Goal: Information Seeking & Learning: Learn about a topic

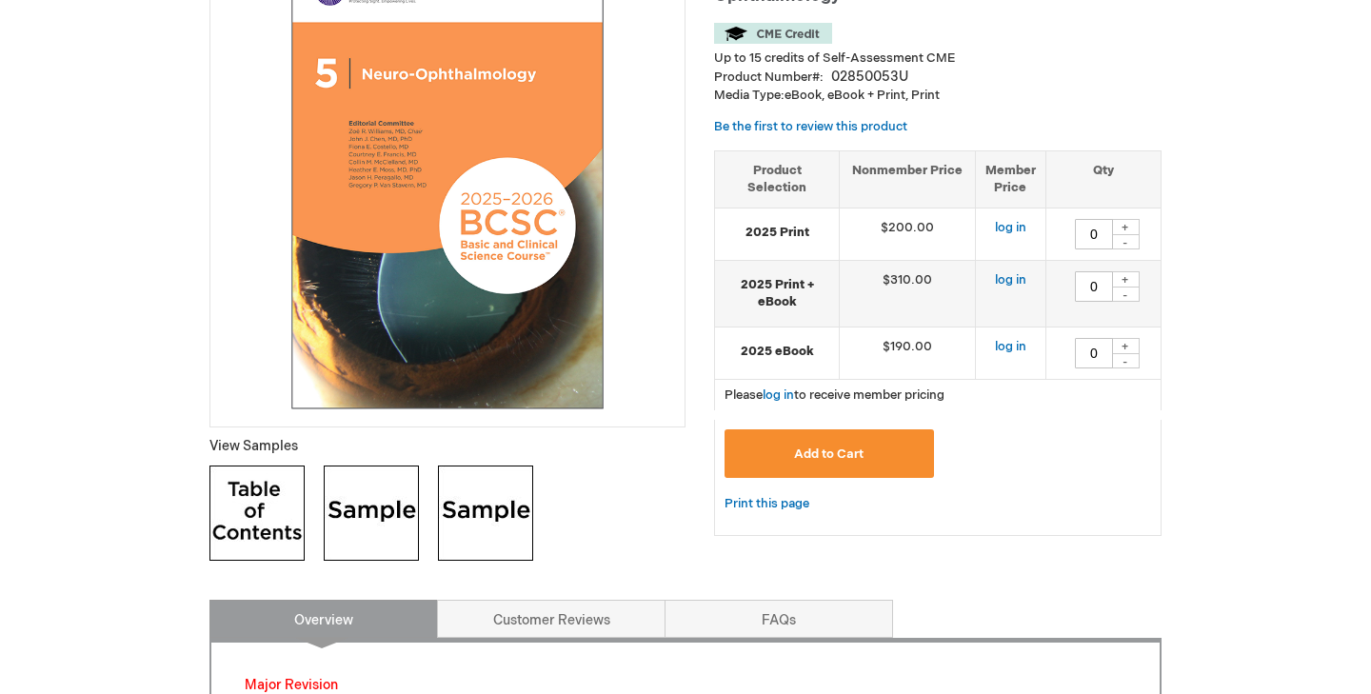
scroll to position [288, 0]
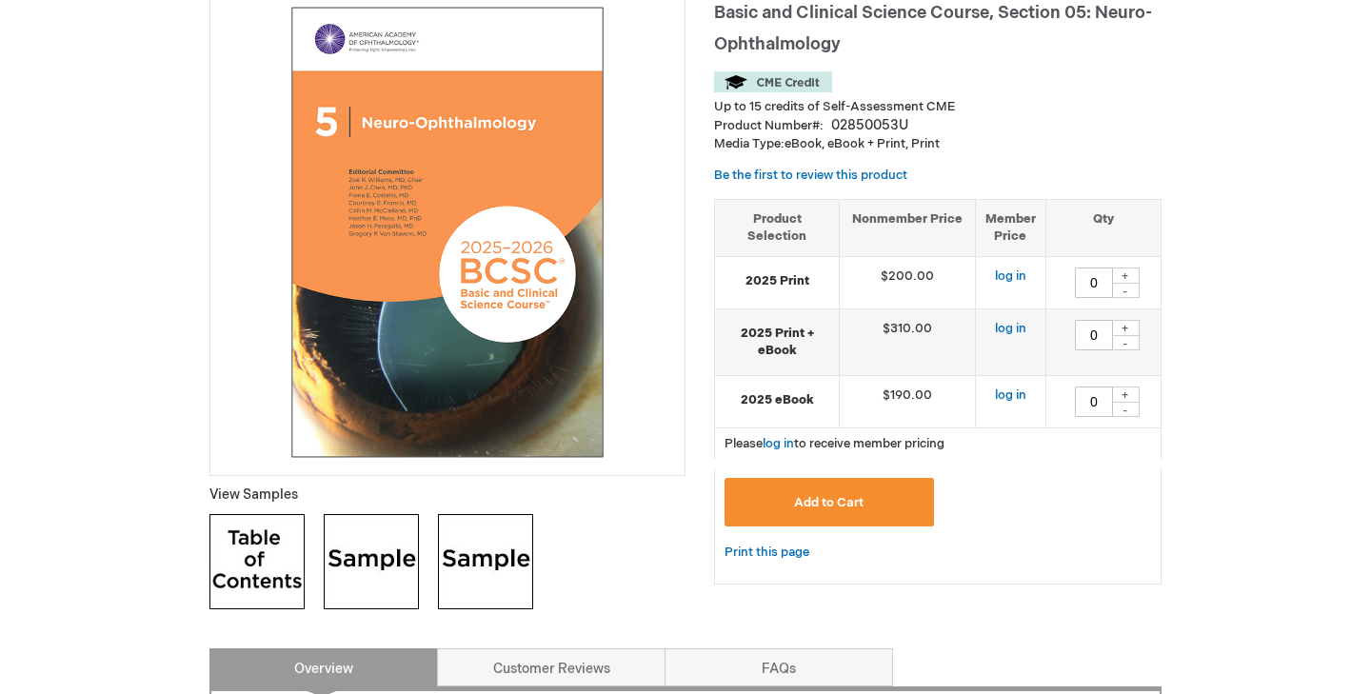
click at [239, 533] on img at bounding box center [256, 561] width 95 height 95
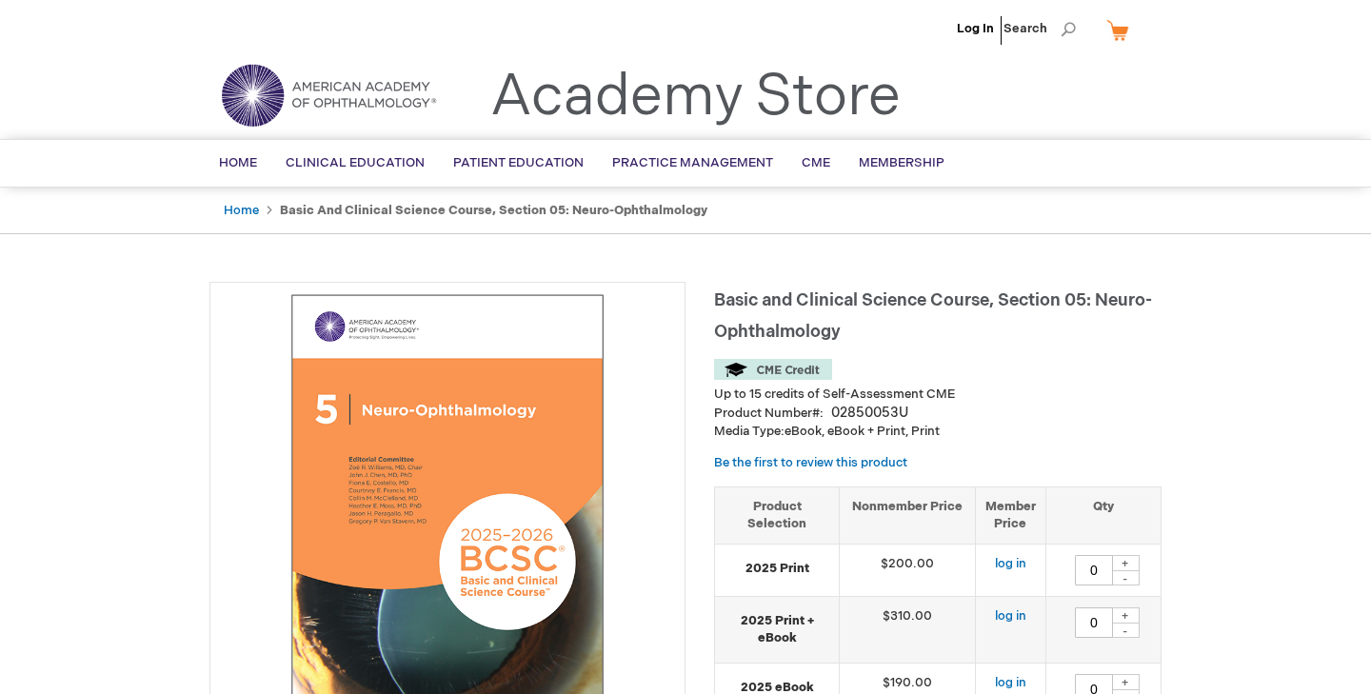
scroll to position [0, 0]
click at [247, 212] on link "Home" at bounding box center [241, 210] width 35 height 15
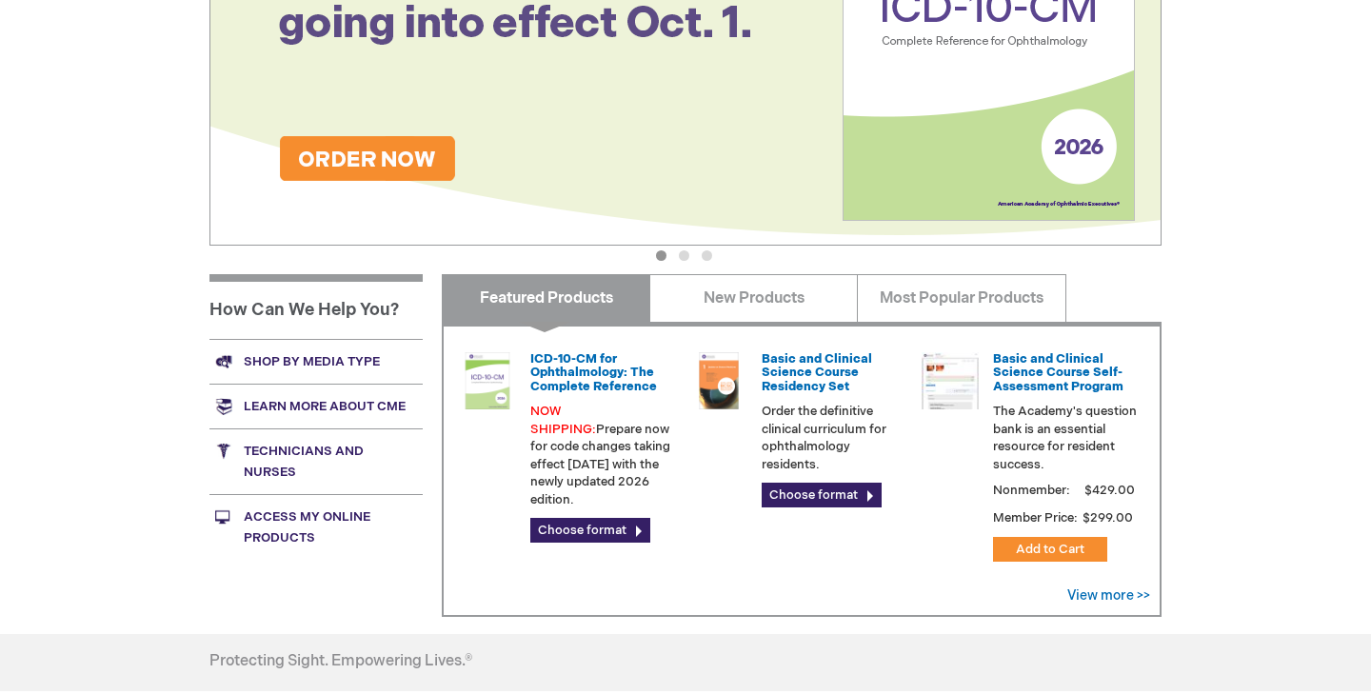
scroll to position [550, 0]
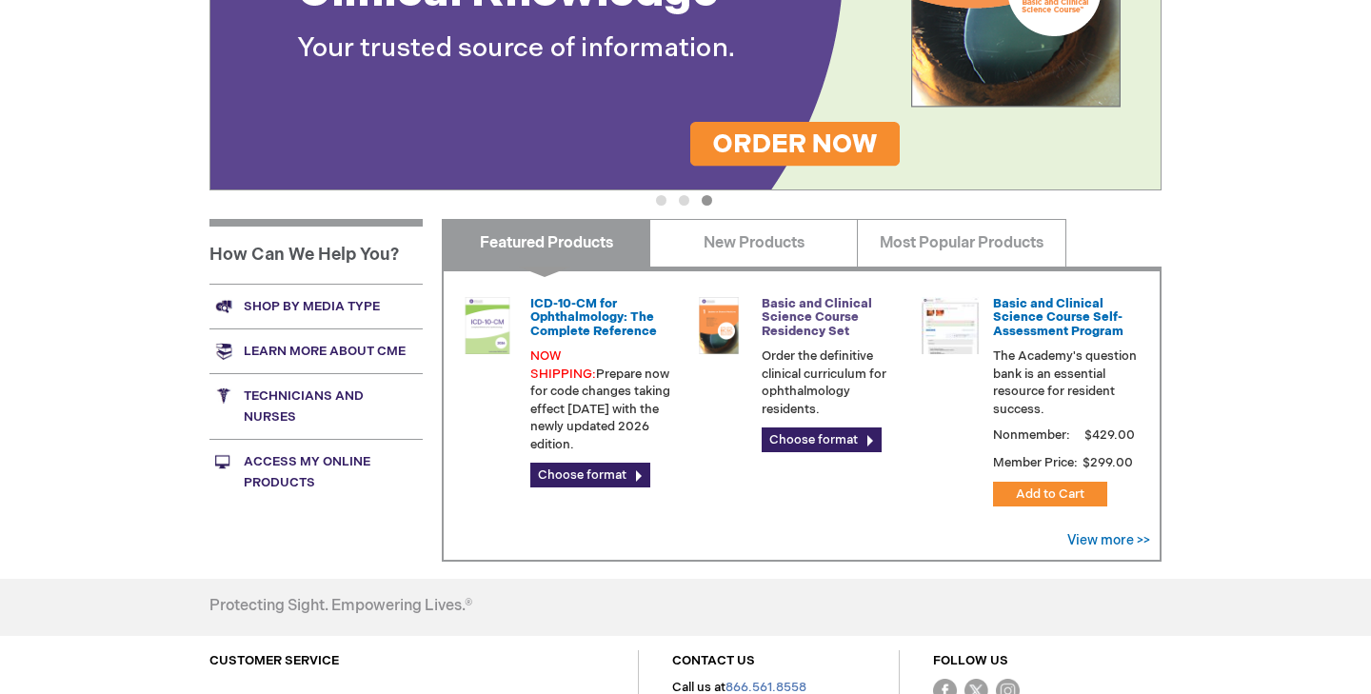
click at [793, 325] on link "Basic and Clinical Science Course Residency Set" at bounding box center [817, 317] width 110 height 43
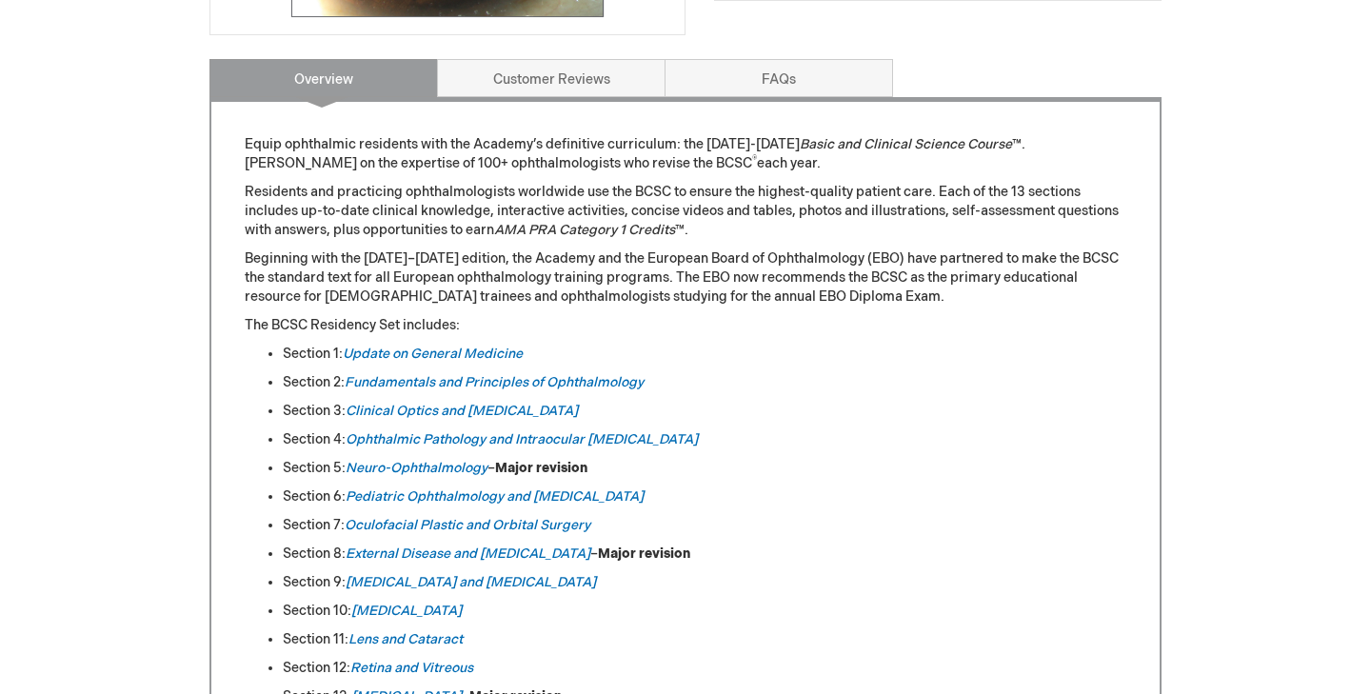
scroll to position [729, 0]
click at [379, 355] on link "Update on General Medicine" at bounding box center [433, 353] width 180 height 16
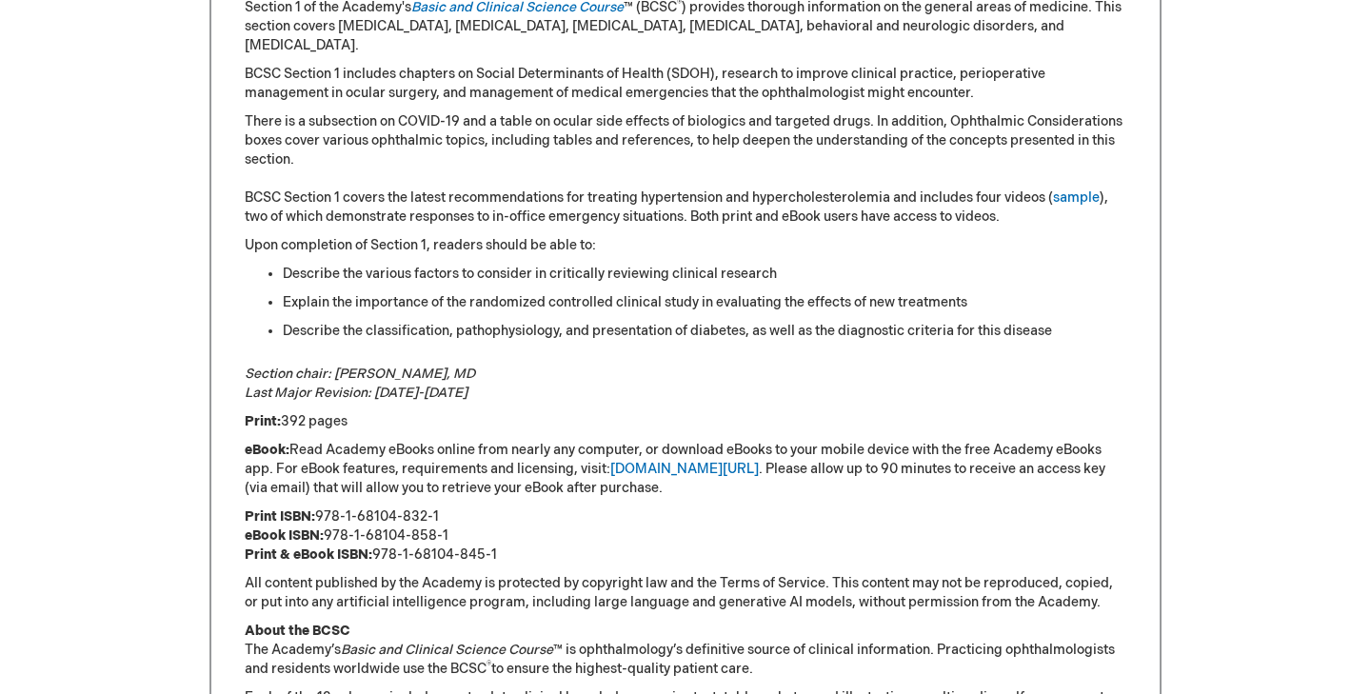
scroll to position [1131, 0]
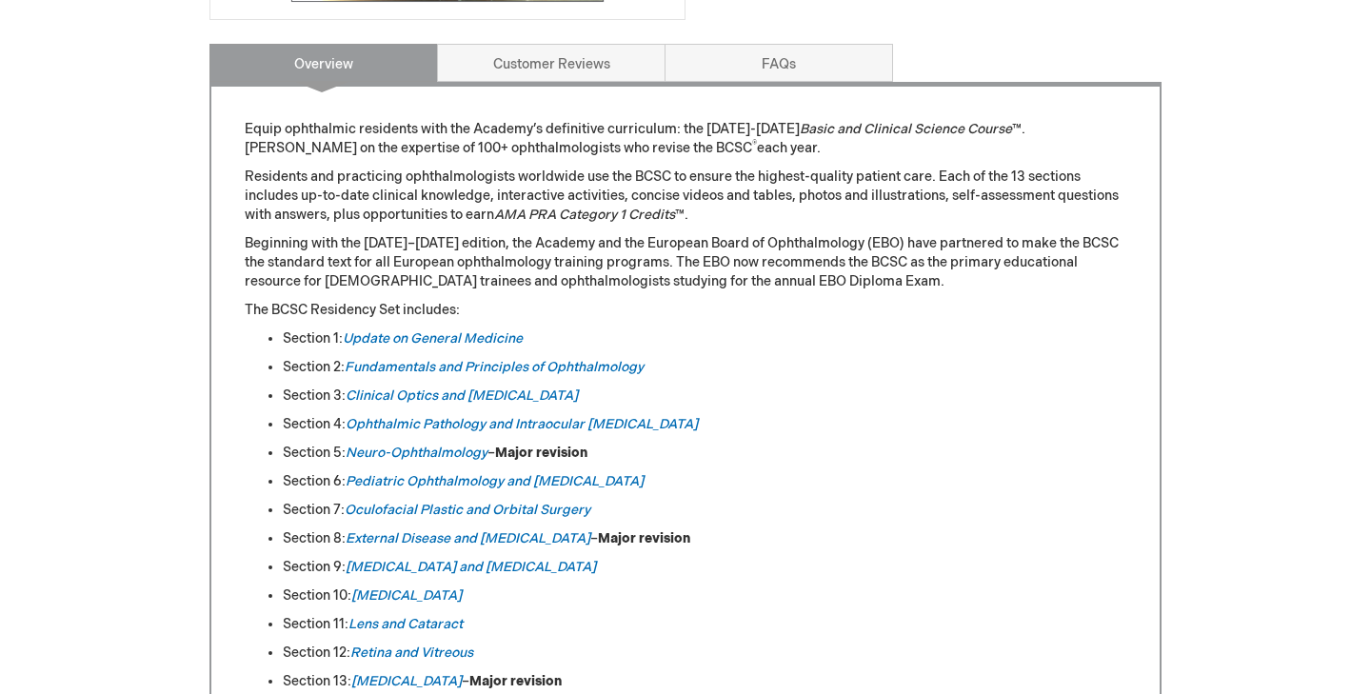
scroll to position [750, 0]
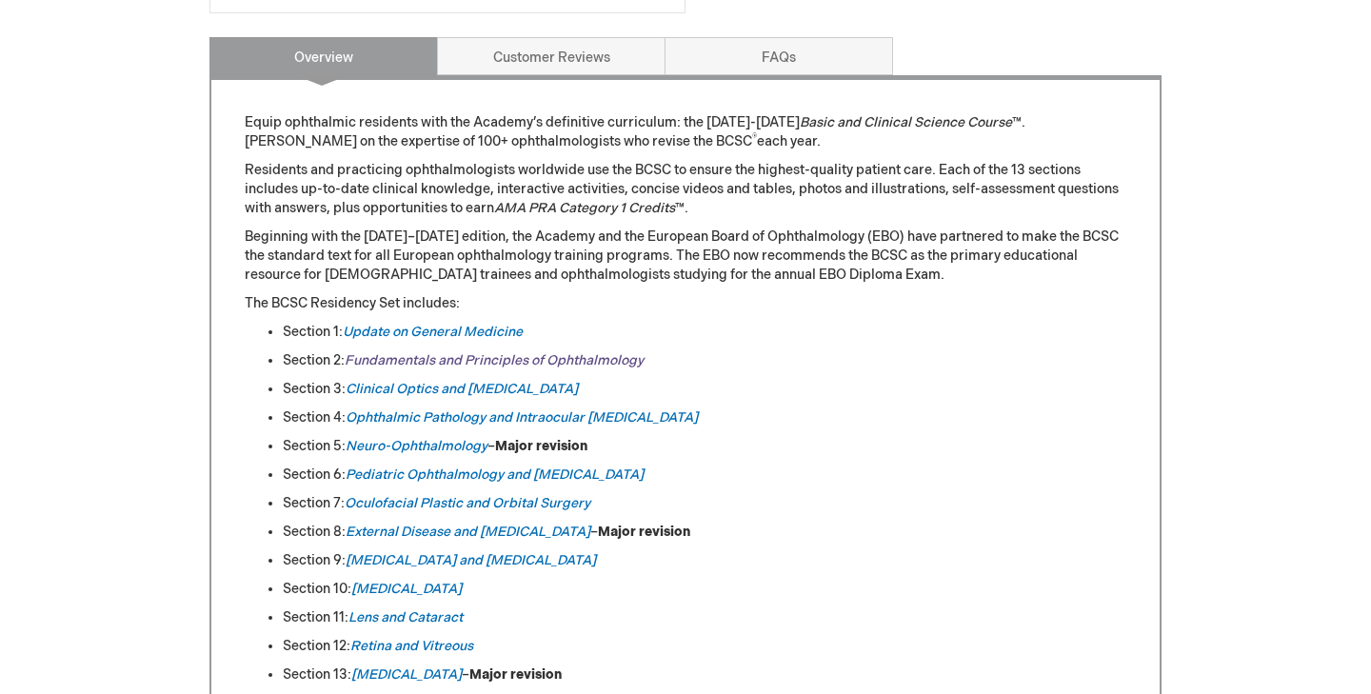
click at [417, 367] on link "Fundamentals and Principles of Ophthalmology" at bounding box center [494, 360] width 299 height 16
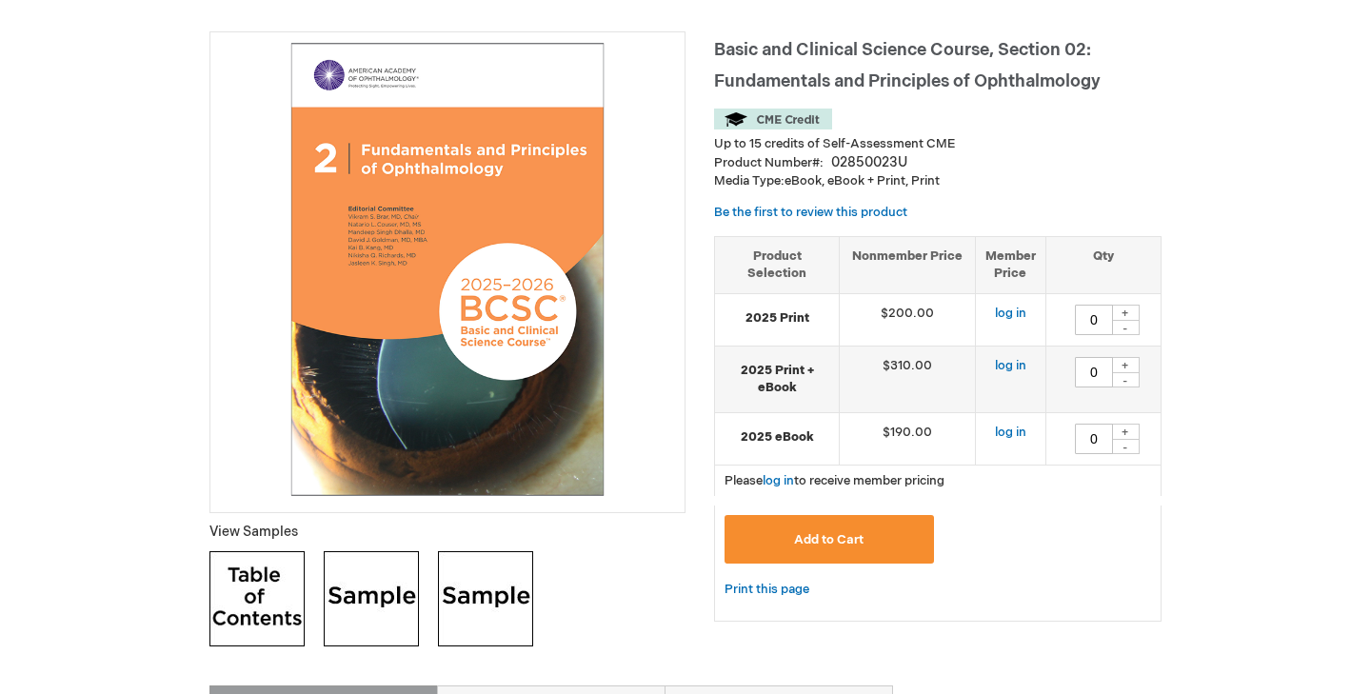
scroll to position [250, 0]
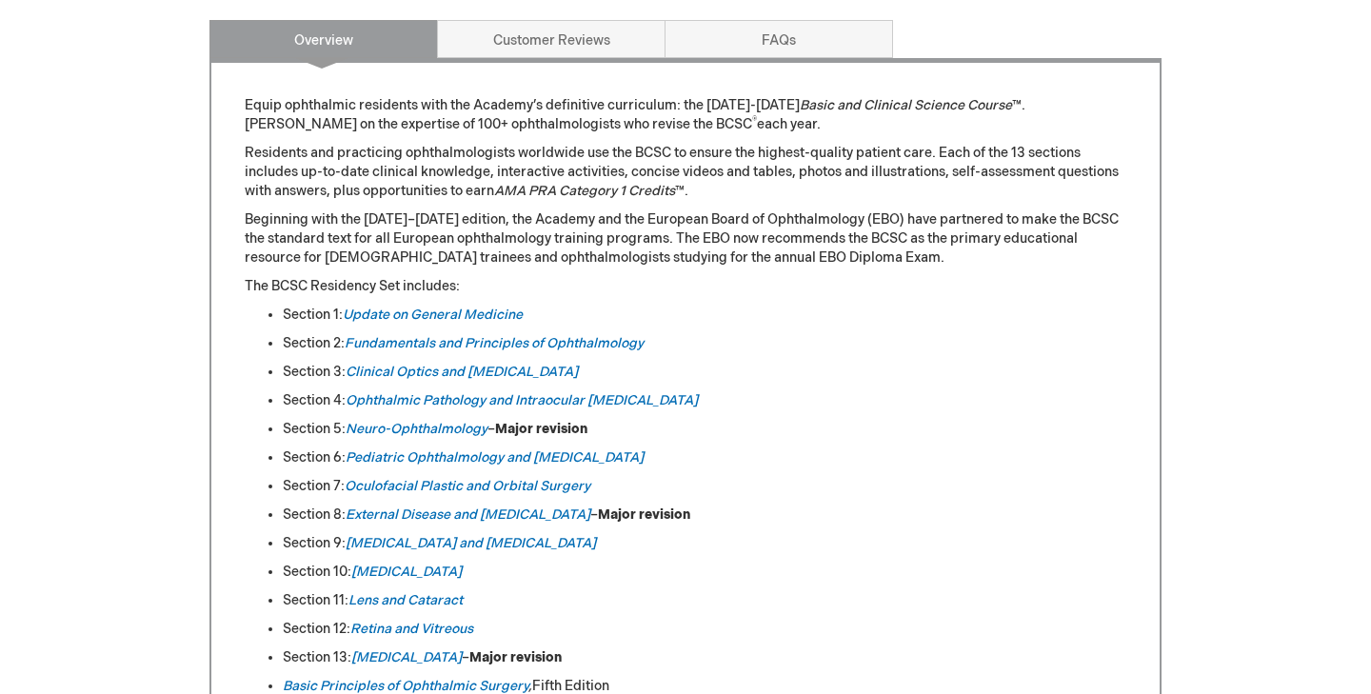
scroll to position [778, 0]
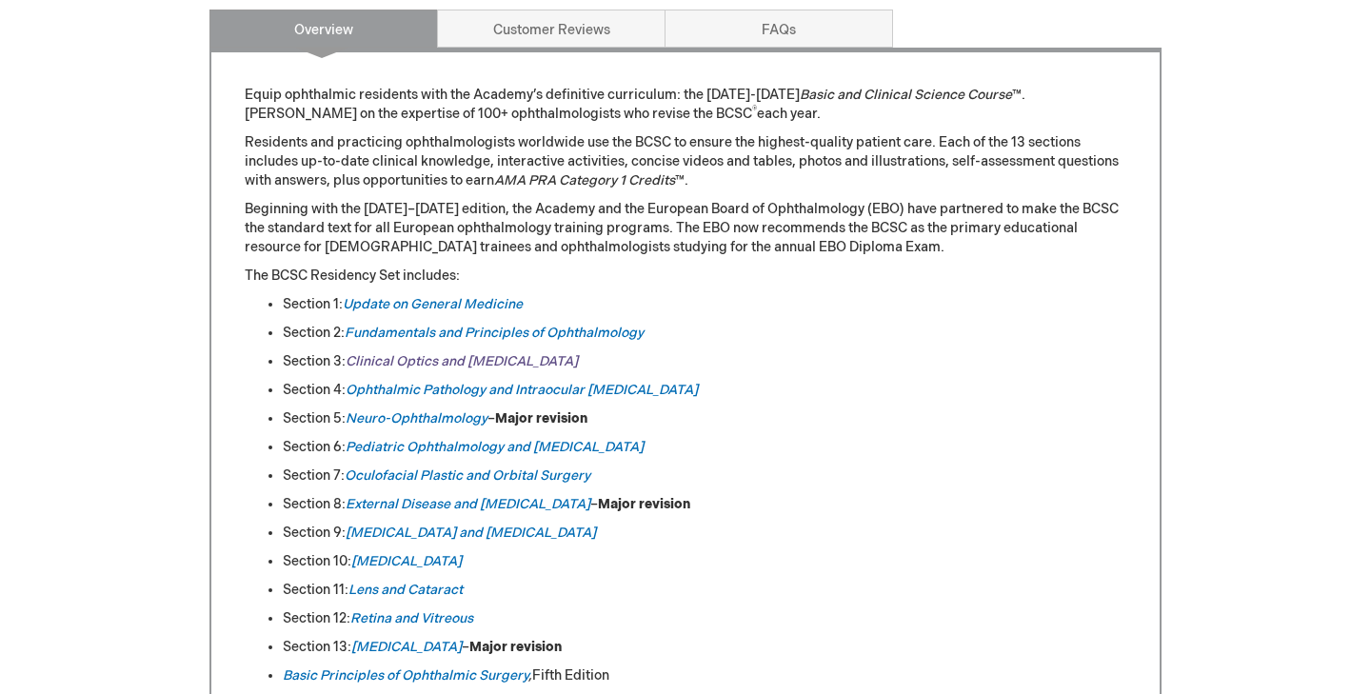
click at [535, 354] on link "Clinical Optics and [MEDICAL_DATA]" at bounding box center [462, 361] width 232 height 16
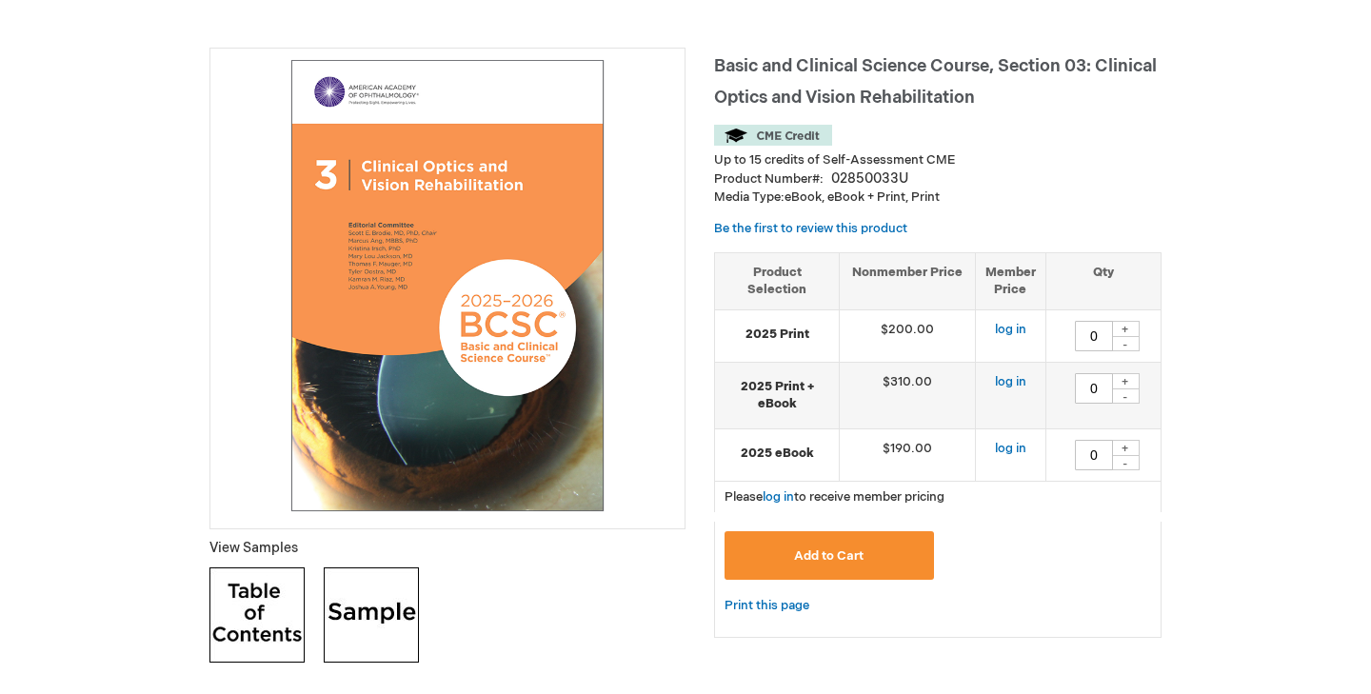
scroll to position [236, 0]
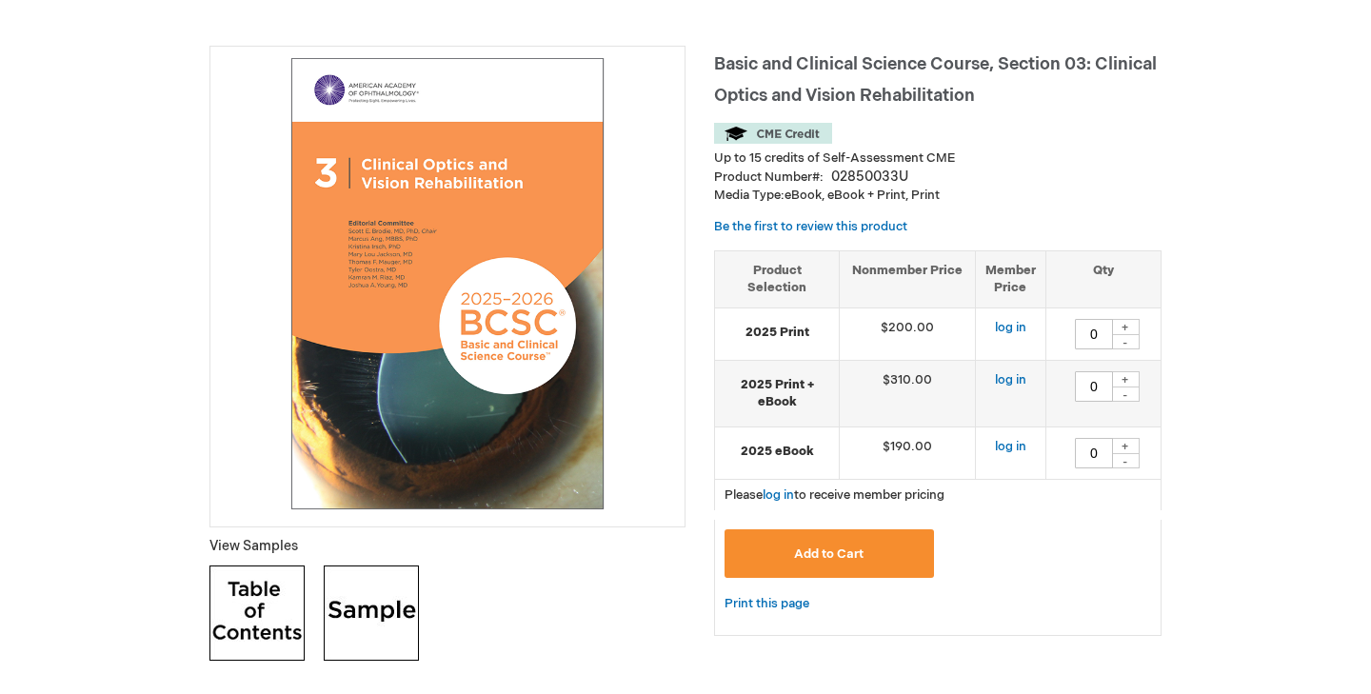
click at [389, 613] on img at bounding box center [371, 613] width 95 height 95
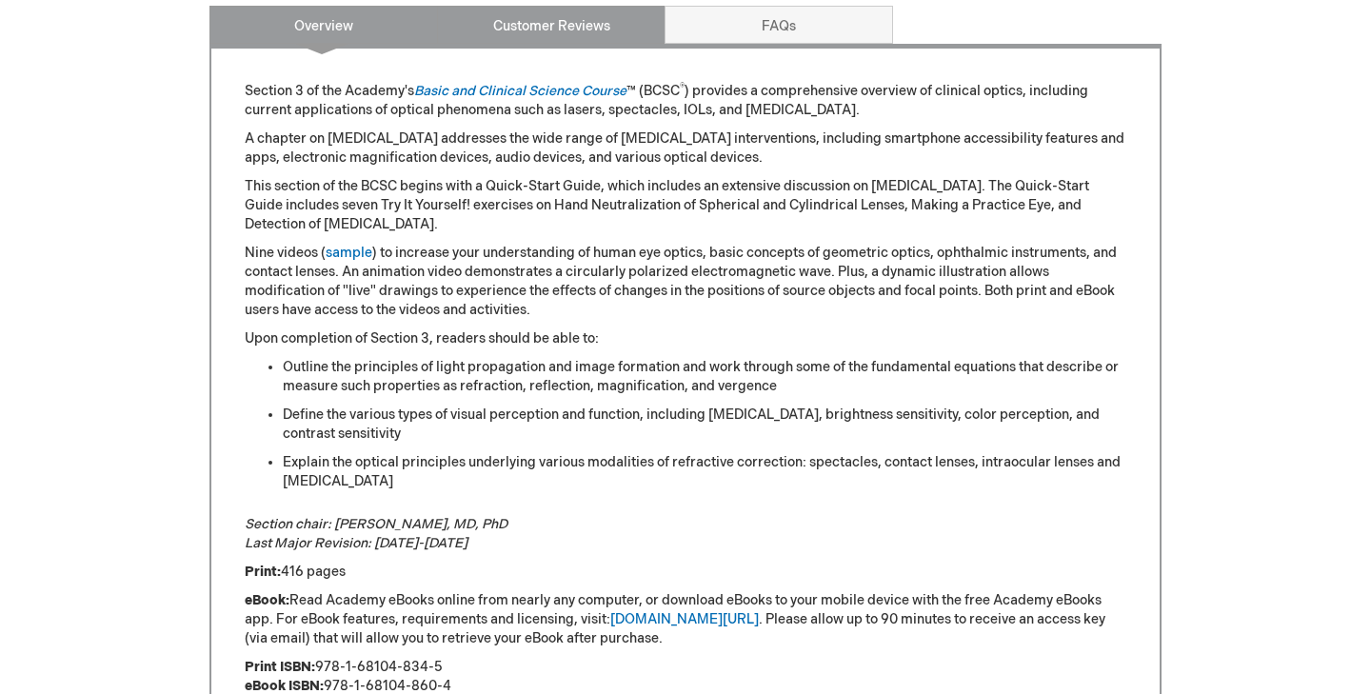
scroll to position [1291, 0]
